Goal: Information Seeking & Learning: Learn about a topic

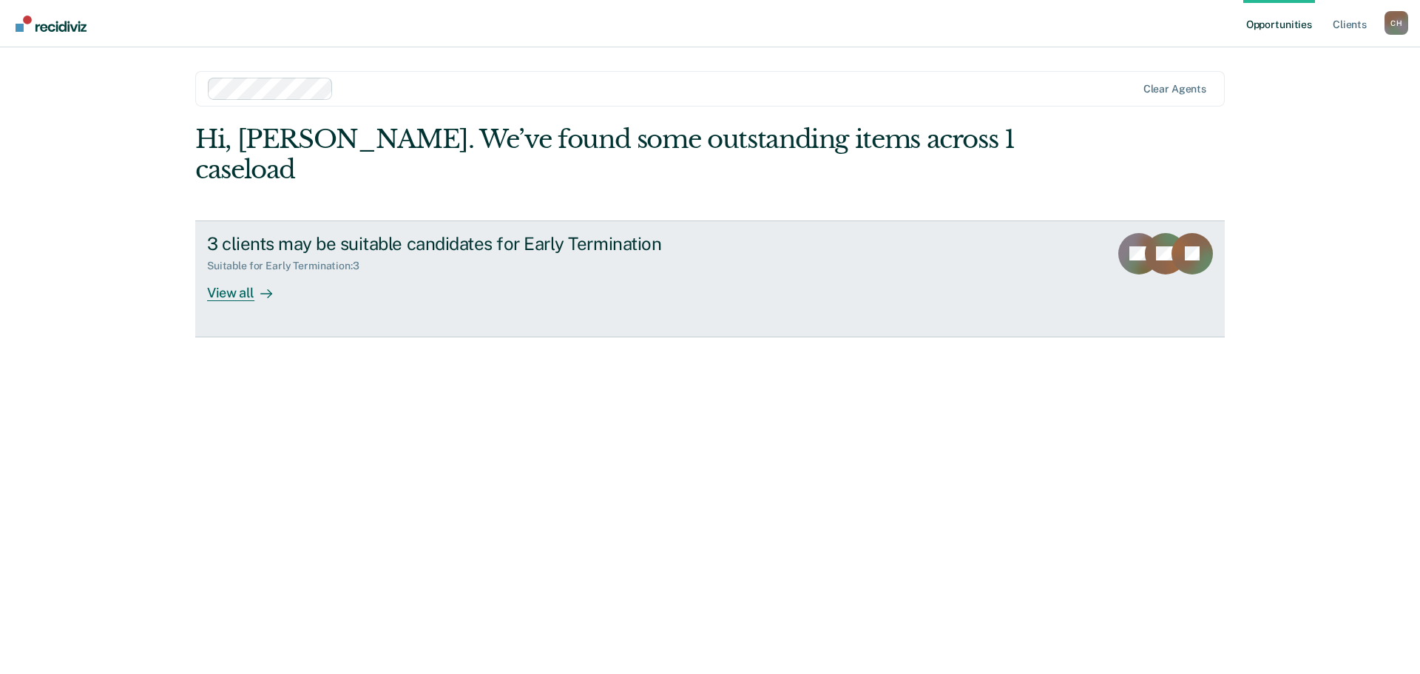
click at [410, 231] on link "3 clients may be suitable candidates for Early Termination Suitable for Early T…" at bounding box center [709, 278] width 1029 height 117
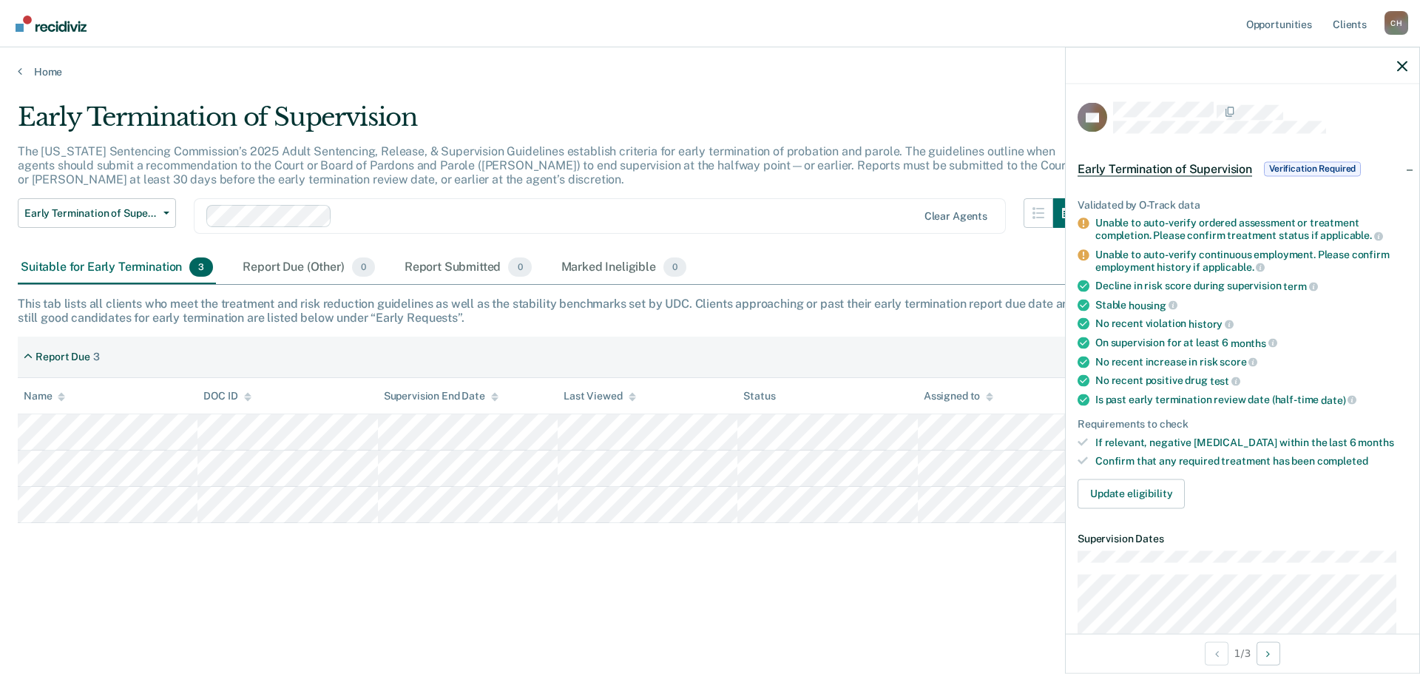
click at [1390, 68] on div at bounding box center [1243, 65] width 354 height 37
click at [1399, 67] on icon "button" at bounding box center [1402, 66] width 10 height 10
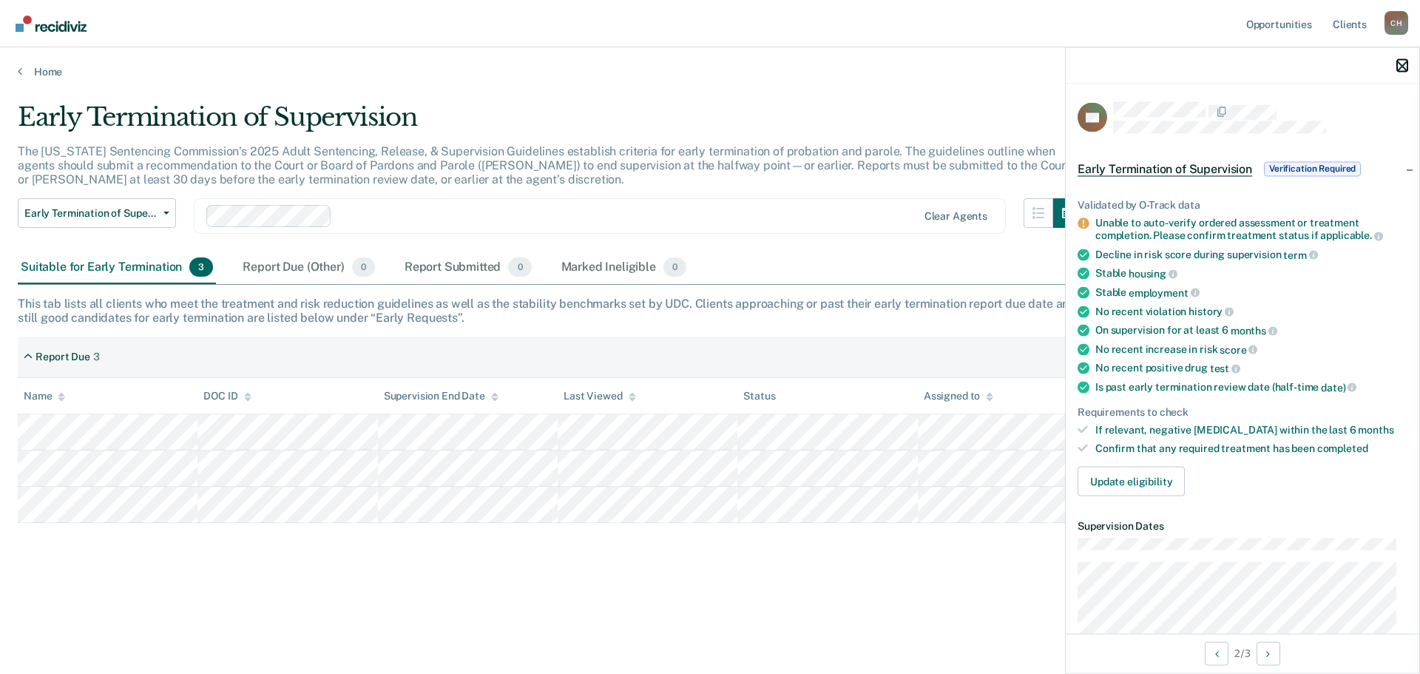
click at [1400, 64] on icon "button" at bounding box center [1402, 66] width 10 height 10
